Goal: Task Accomplishment & Management: Manage account settings

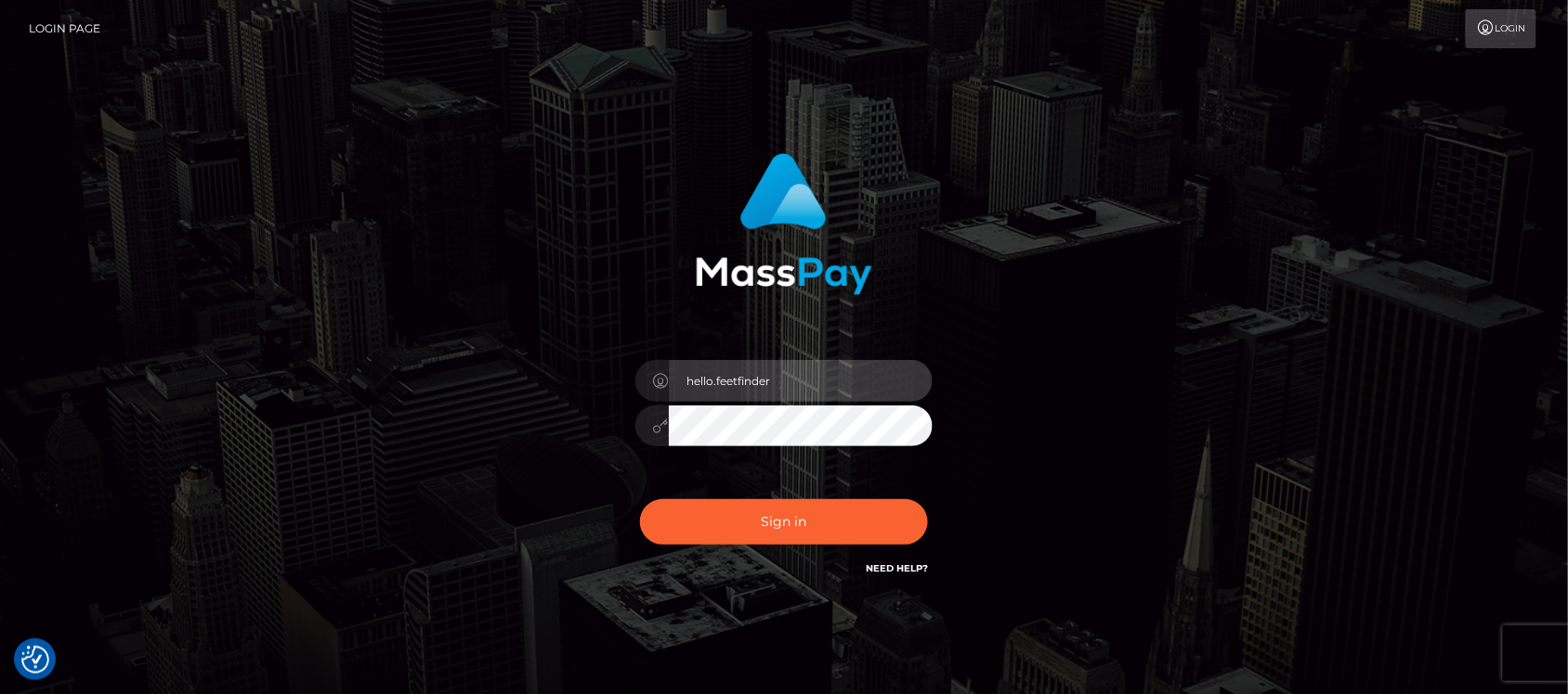
drag, startPoint x: 791, startPoint y: 376, endPoint x: 822, endPoint y: 390, distance: 34.0
click at [791, 379] on input "hello.feetfinder" at bounding box center [800, 381] width 264 height 42
click at [827, 383] on input "hello.feetfinder" at bounding box center [800, 381] width 264 height 42
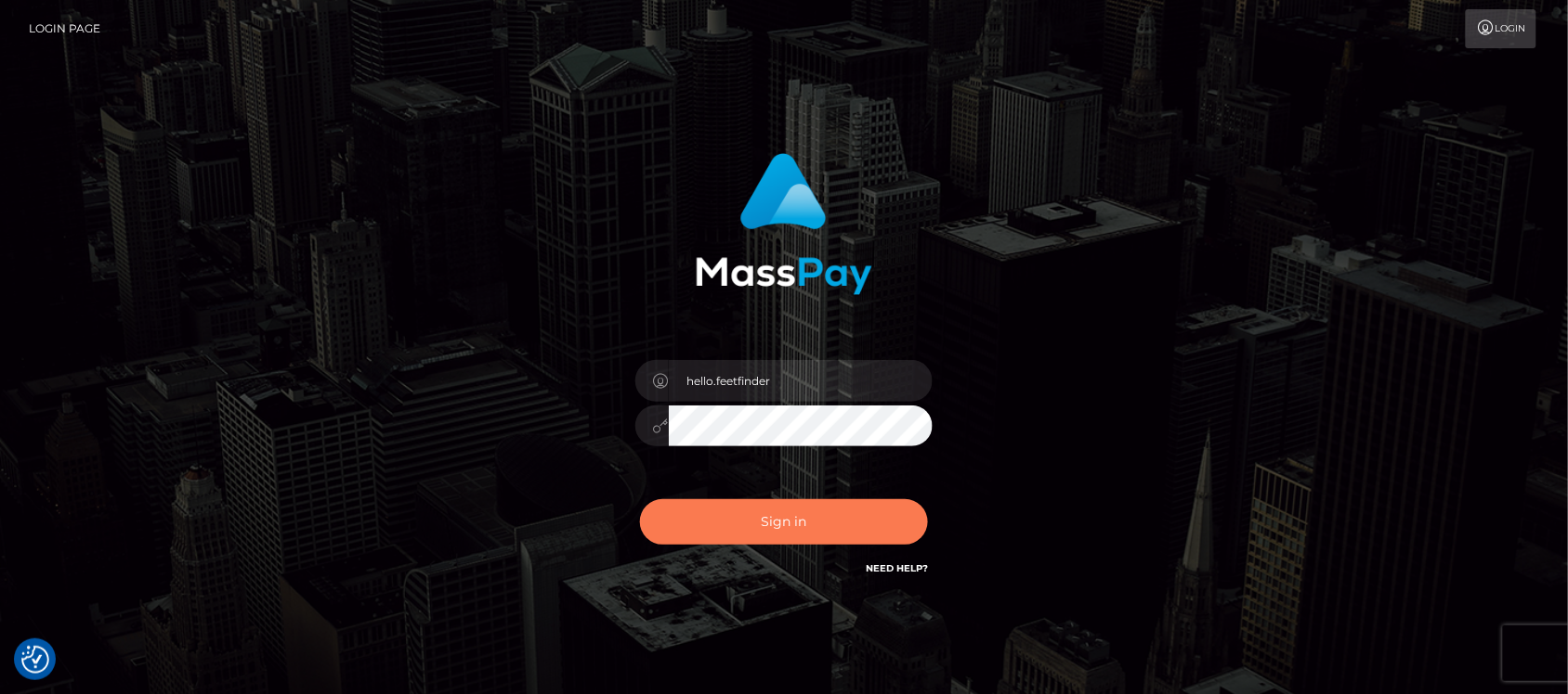
click at [795, 515] on button "Sign in" at bounding box center [784, 521] width 287 height 46
type input "hello.feetfinder"
click at [823, 515] on button "Sign in" at bounding box center [784, 521] width 287 height 46
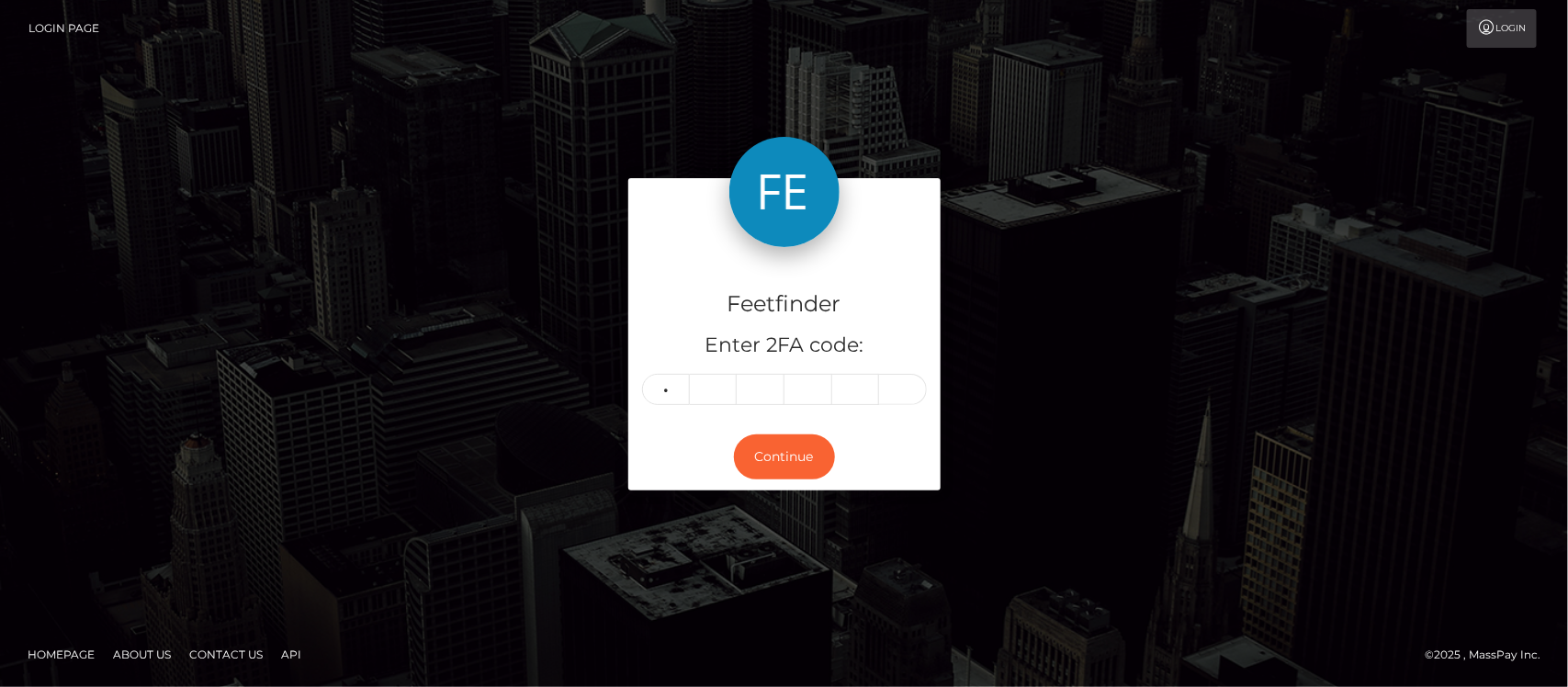
type input "6"
type input "5"
type input "4"
type input "3"
type input "8"
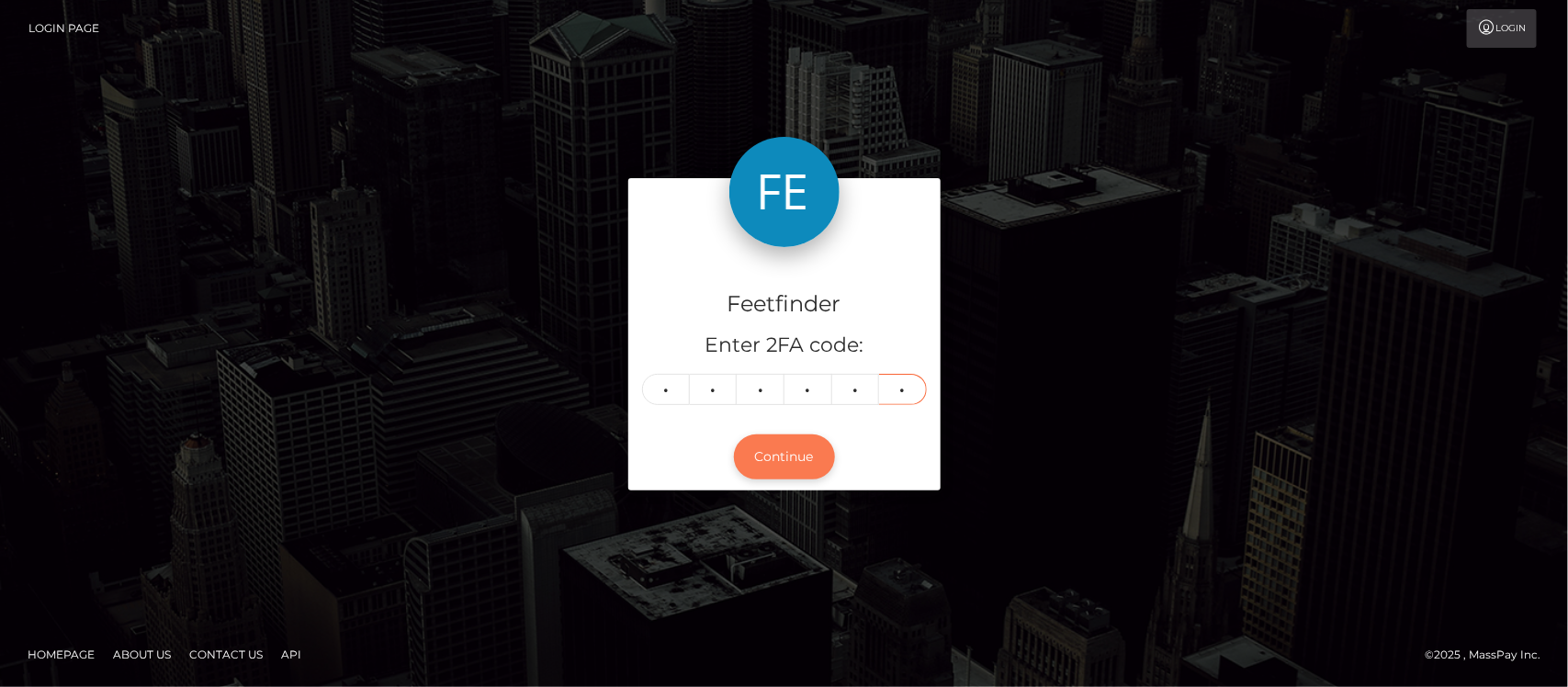
type input "7"
click at [796, 457] on button "Continue" at bounding box center [784, 457] width 101 height 45
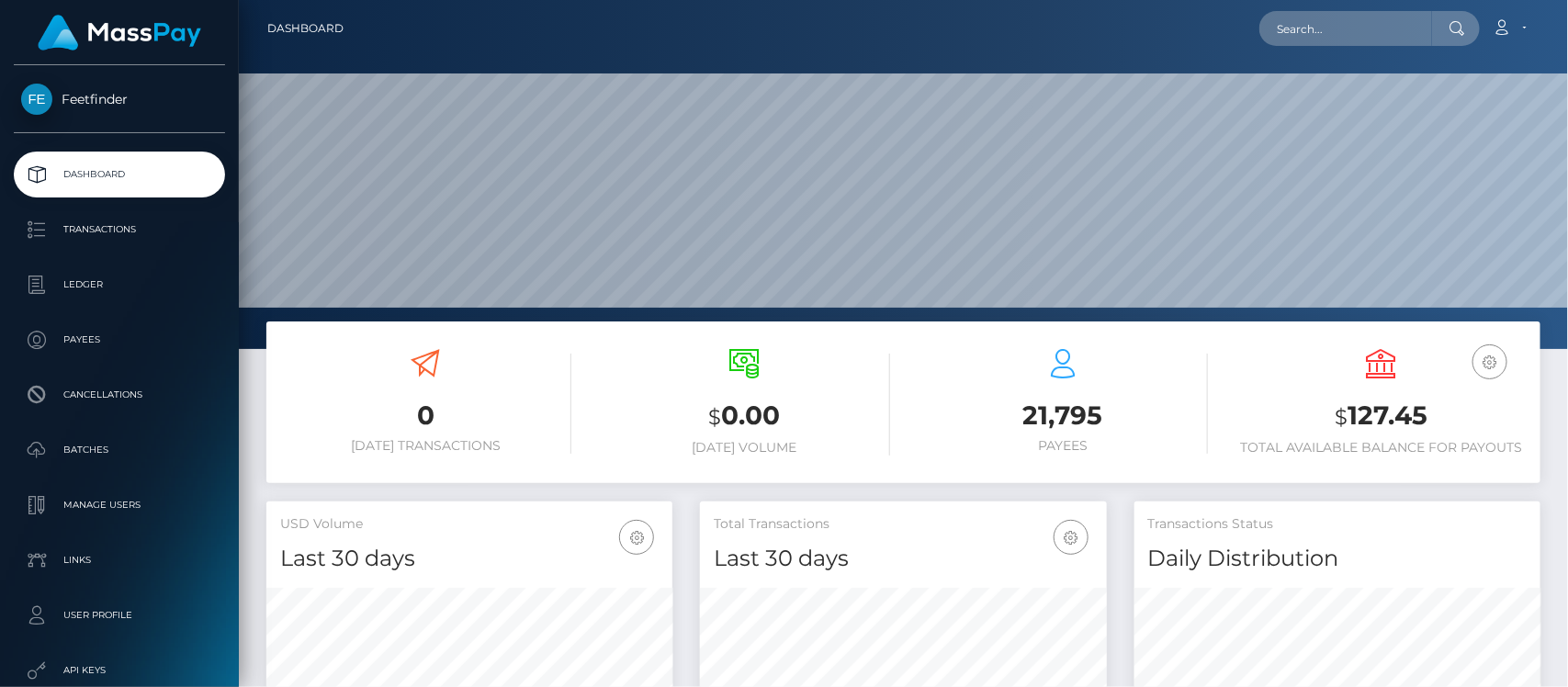
scroll to position [324, 406]
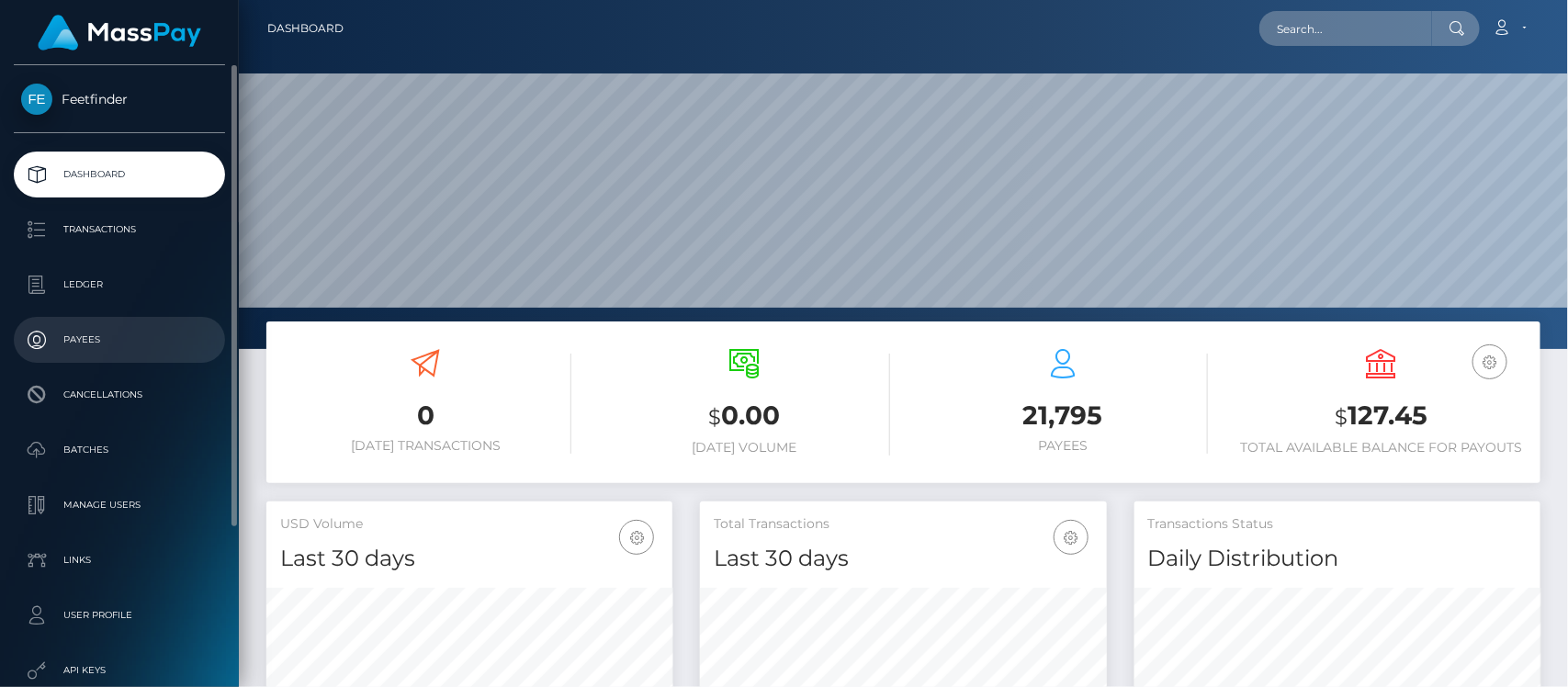
click at [98, 332] on p "Payees" at bounding box center [119, 340] width 197 height 28
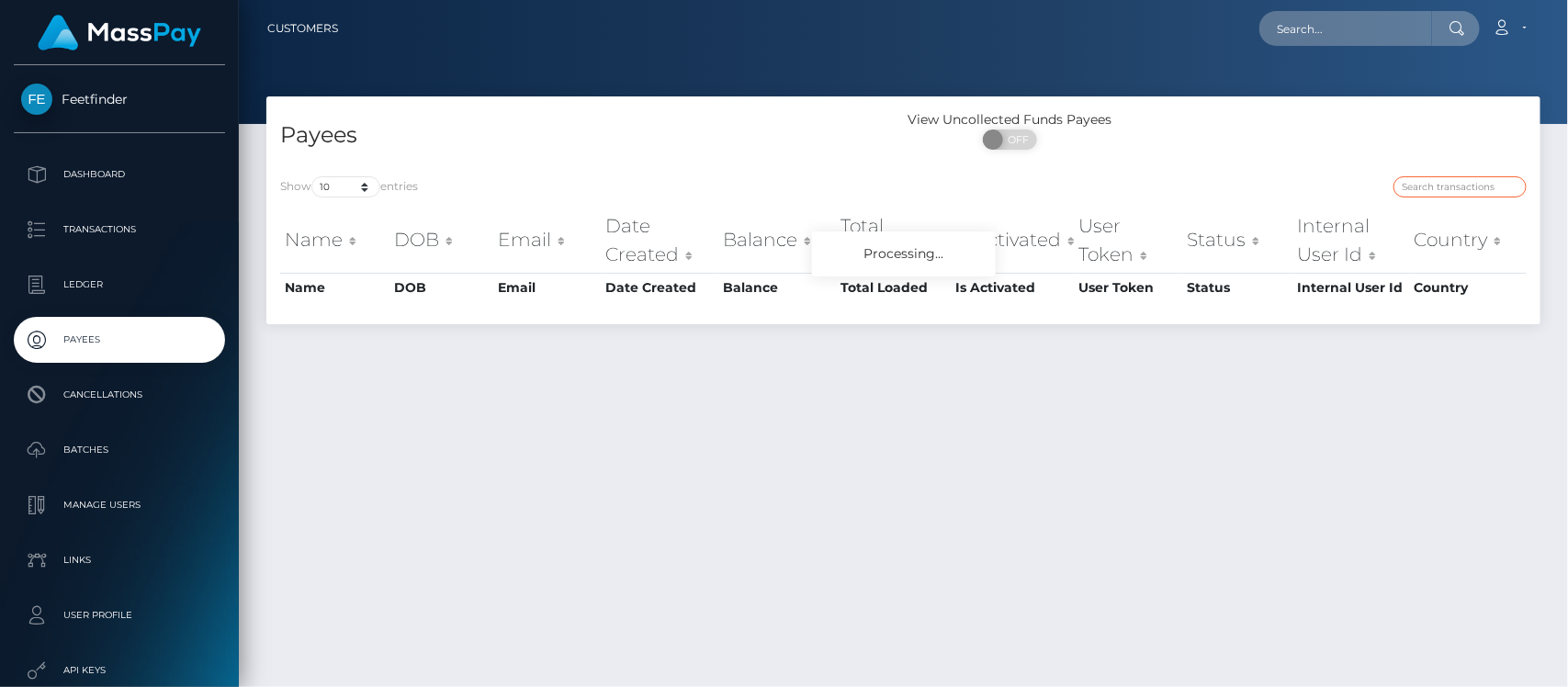
click at [1416, 181] on input "search" at bounding box center [1460, 187] width 133 height 21
drag, startPoint x: 1416, startPoint y: 181, endPoint x: 1502, endPoint y: 218, distance: 93.6
click at [1426, 188] on input "search" at bounding box center [1460, 187] width 133 height 21
paste input "00d8cd45-6fea-11f0-87f1-0266f44cc279"
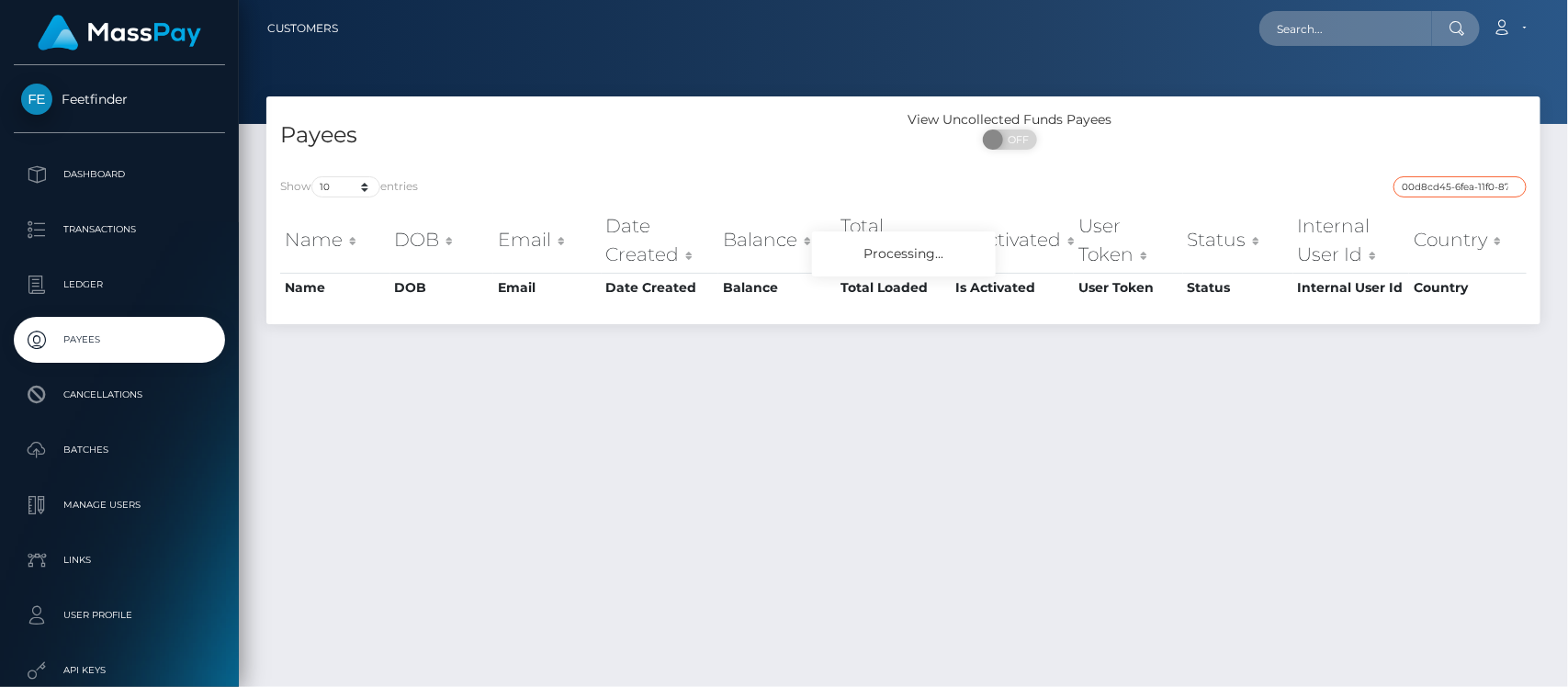
scroll to position [0, 79]
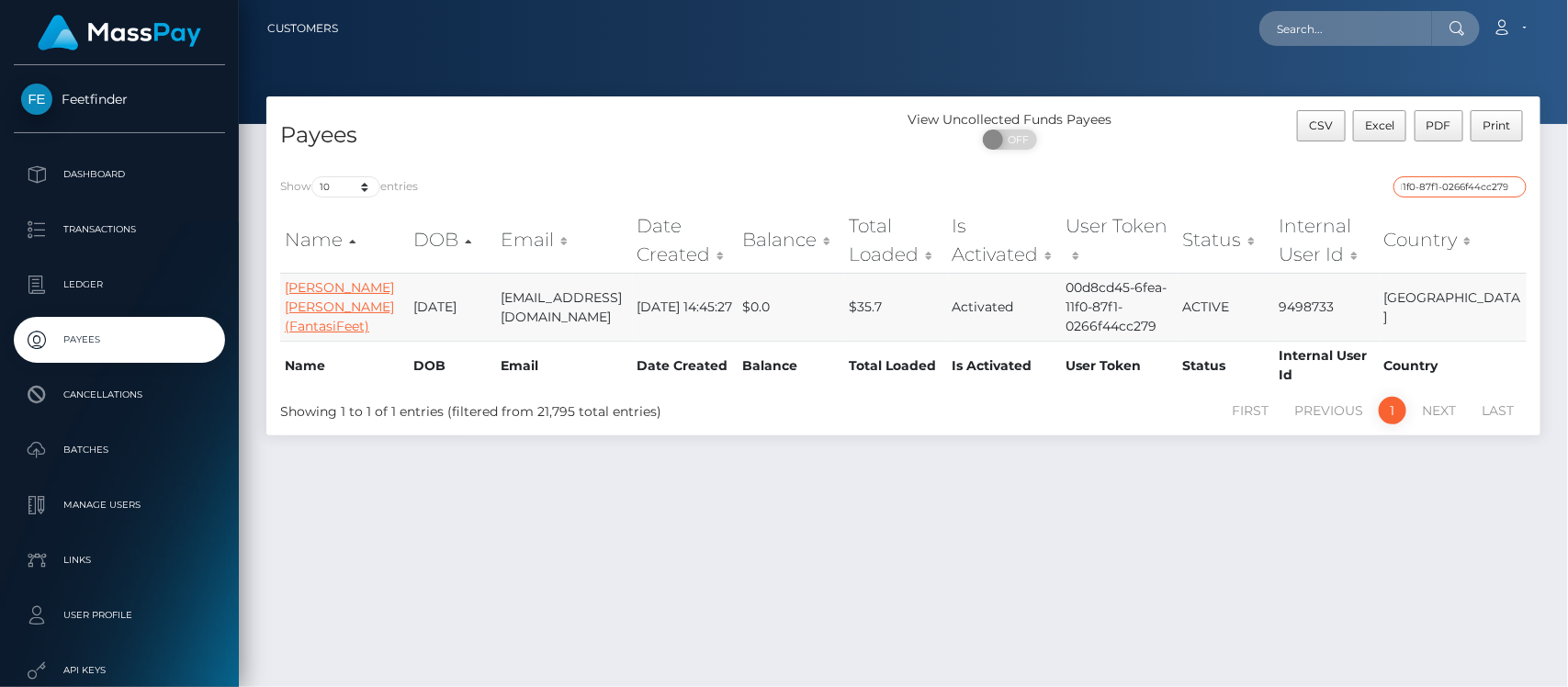
type input "00d8cd45-6fea-11f0-87f1-0266f44cc279"
click at [318, 303] on link "Samantha Jane Lewis (FantasiFeet)" at bounding box center [339, 307] width 109 height 55
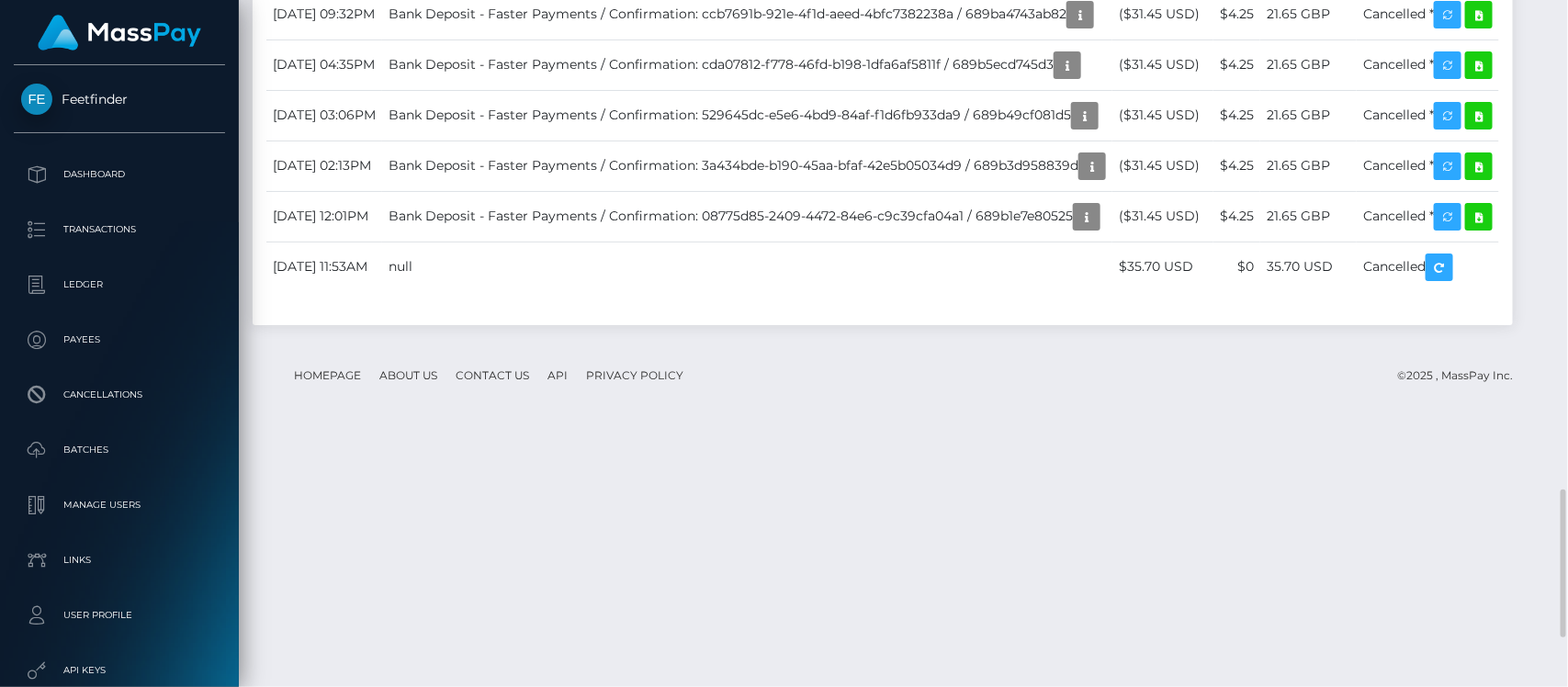
scroll to position [2158, 0]
